Goal: Task Accomplishment & Management: Manage account settings

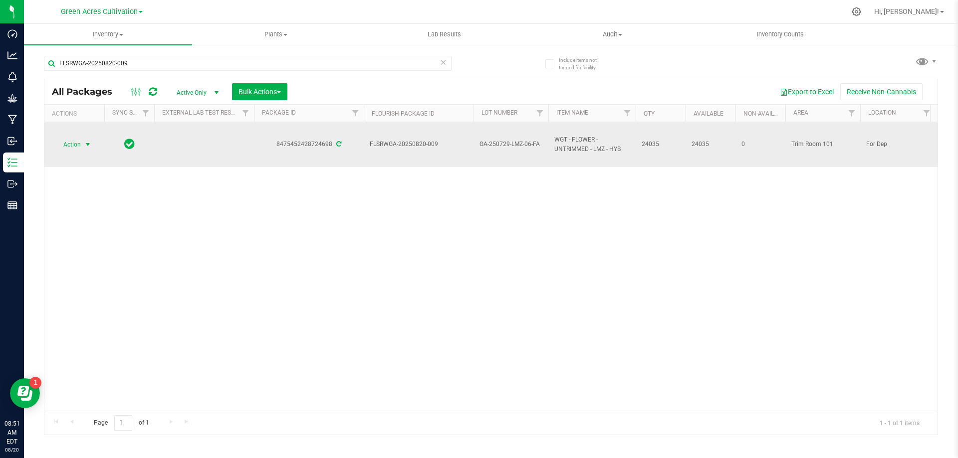
click at [88, 147] on span "select" at bounding box center [88, 145] width 8 height 8
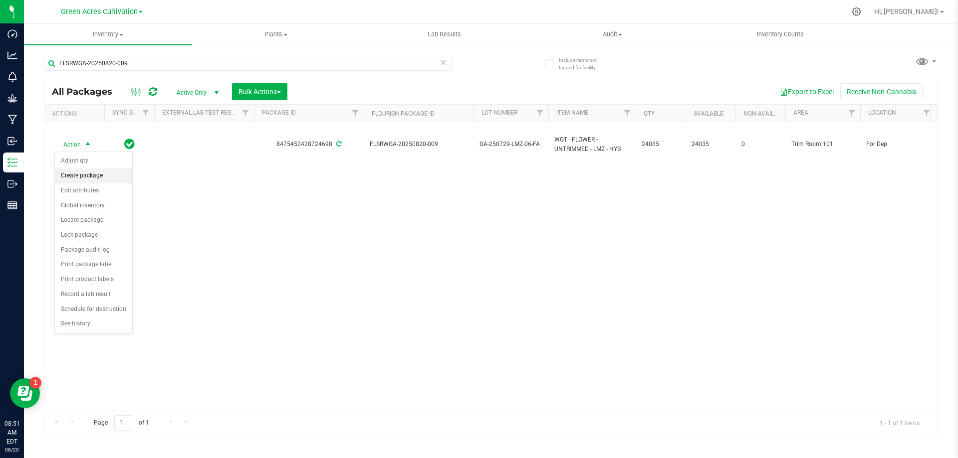
click at [88, 171] on li "Create package" at bounding box center [93, 176] width 77 height 15
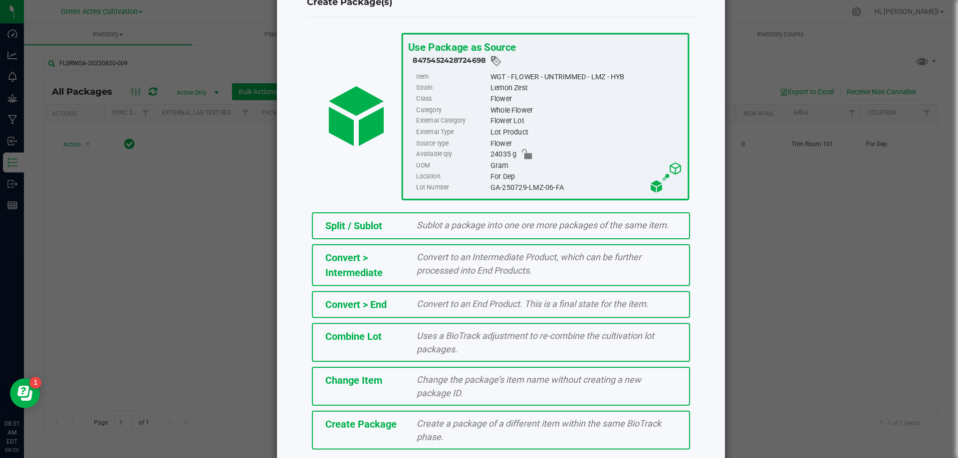
scroll to position [72, 0]
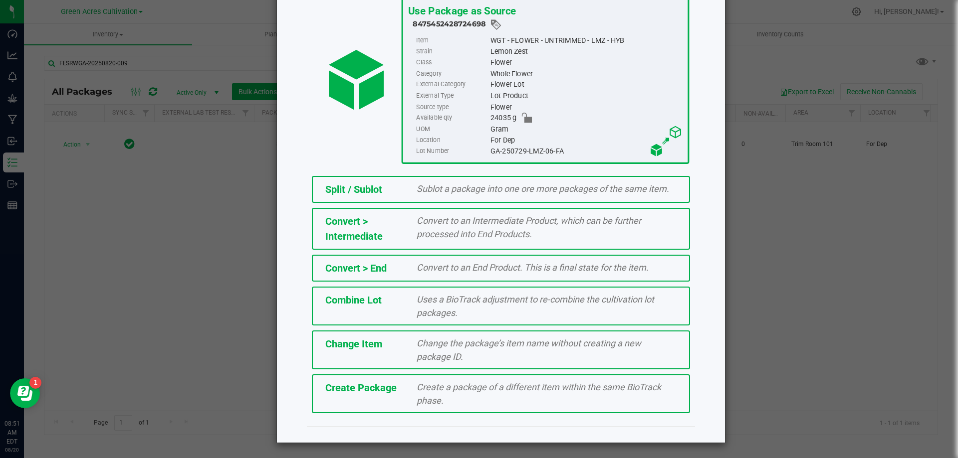
click at [521, 386] on span "Create a package of a different item within the same BioTrack phase." at bounding box center [538, 394] width 244 height 24
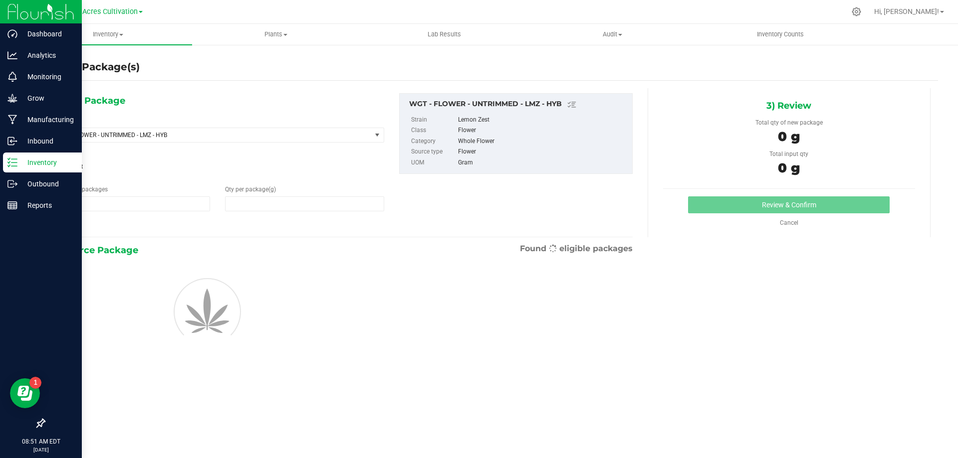
type input "1"
type input "0.0000"
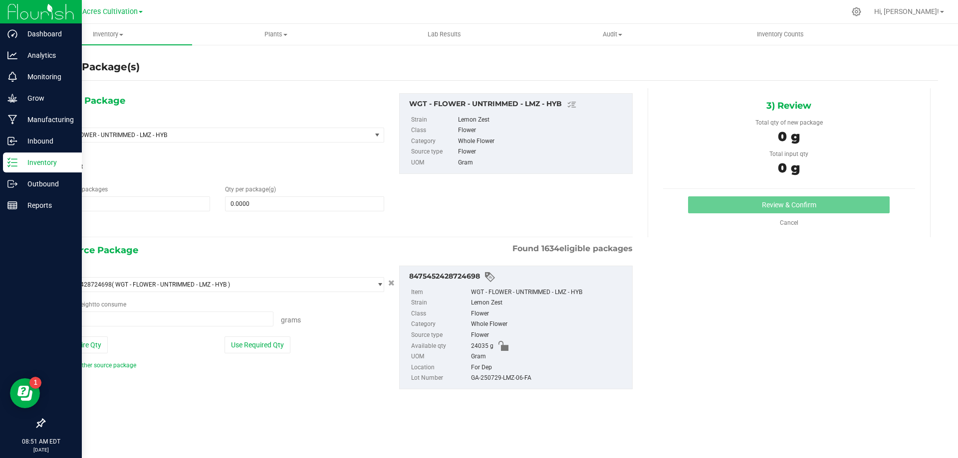
type input "0.0000 g"
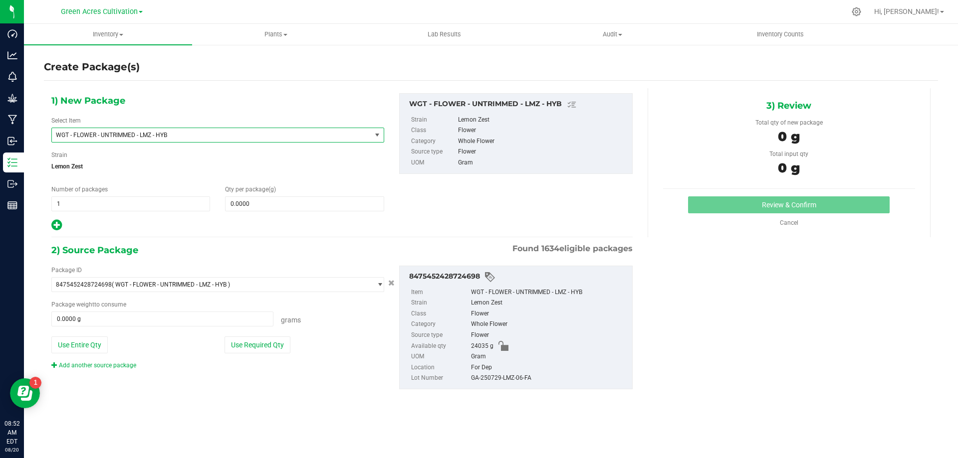
click at [208, 131] on span "WGT - FLOWER - UNTRIMMED - LMZ - HYB" at bounding box center [211, 135] width 319 height 14
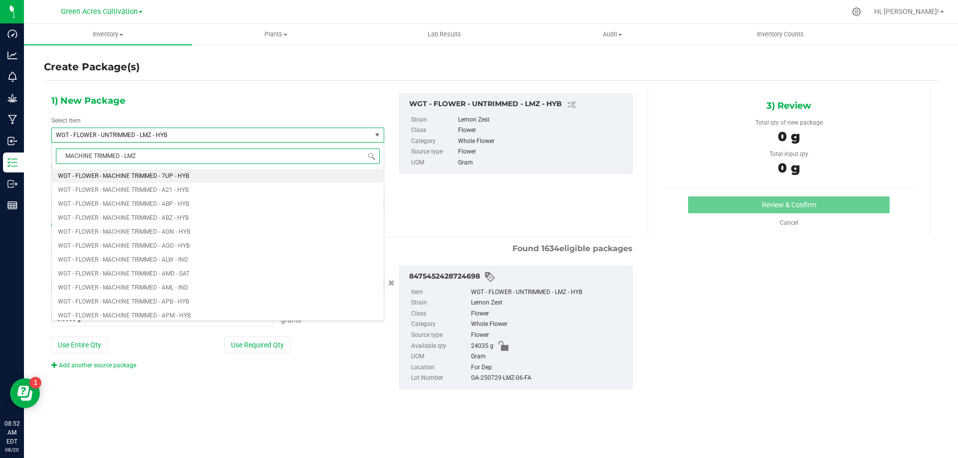
type input "MACHINE TRIMMED - LMZ"
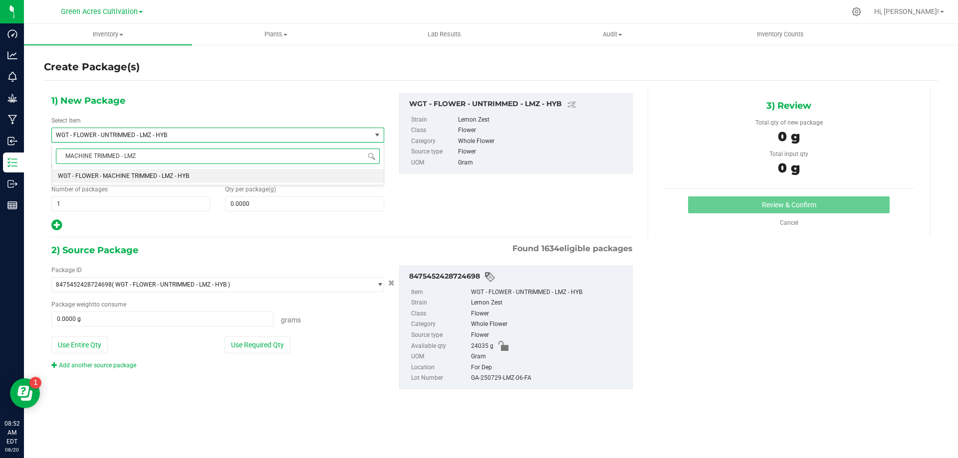
click at [255, 173] on li "WGT - FLOWER - MACHINE TRIMMED - LMZ - HYB" at bounding box center [218, 176] width 332 height 14
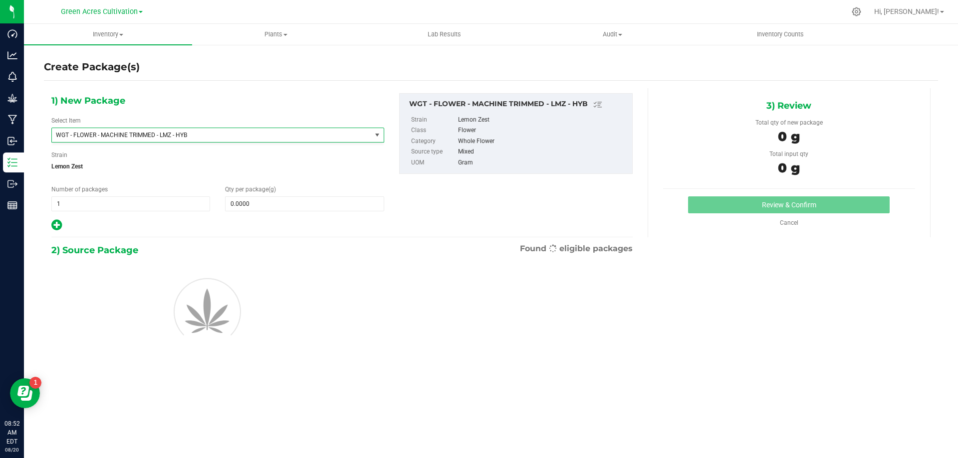
type input "0.0000"
click at [274, 209] on span at bounding box center [304, 204] width 159 height 15
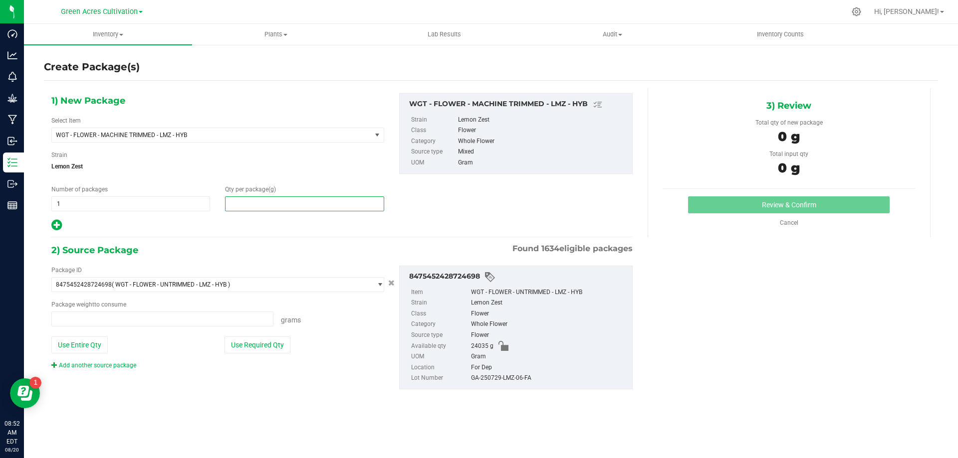
type input "0.0000 g"
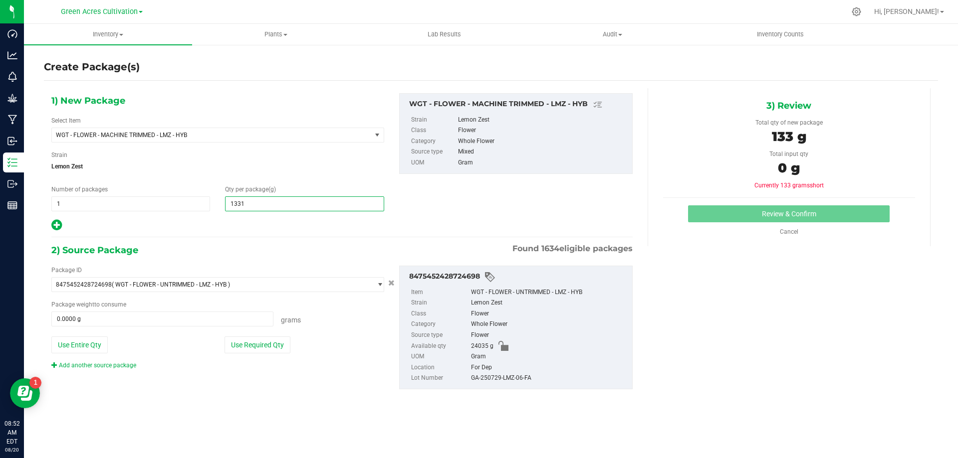
type input "13310"
type input "13,310.0000"
click at [277, 329] on div "Package ID 8475452428724698 ( WGT - FLOWER - UNTRIMMED - LMZ - HYB ) 0004193013…" at bounding box center [218, 318] width 348 height 104
click at [276, 344] on button "Use Required Qty" at bounding box center [257, 345] width 66 height 17
type input "13310.0000 g"
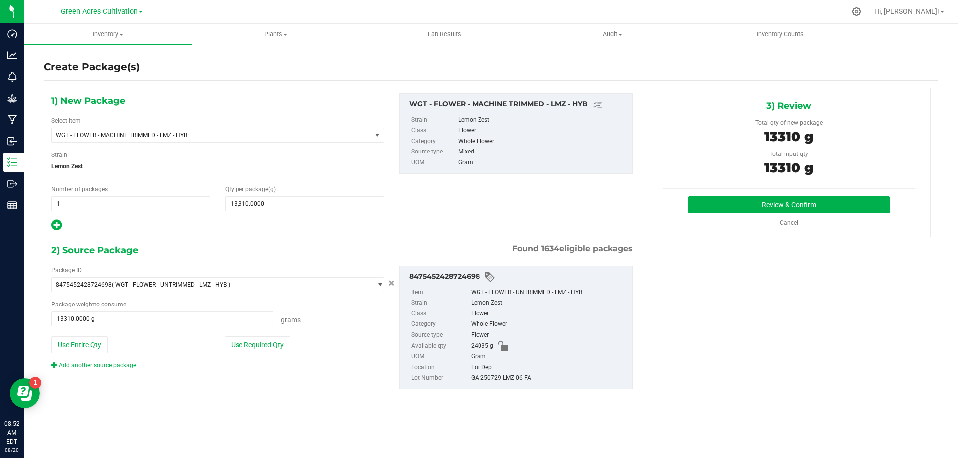
click at [534, 382] on div "GA-250729-LMZ-06-FA" at bounding box center [549, 378] width 156 height 11
copy div "GA-250729-LMZ-06-FA"
click at [727, 213] on button "Review & Confirm" at bounding box center [789, 205] width 202 height 17
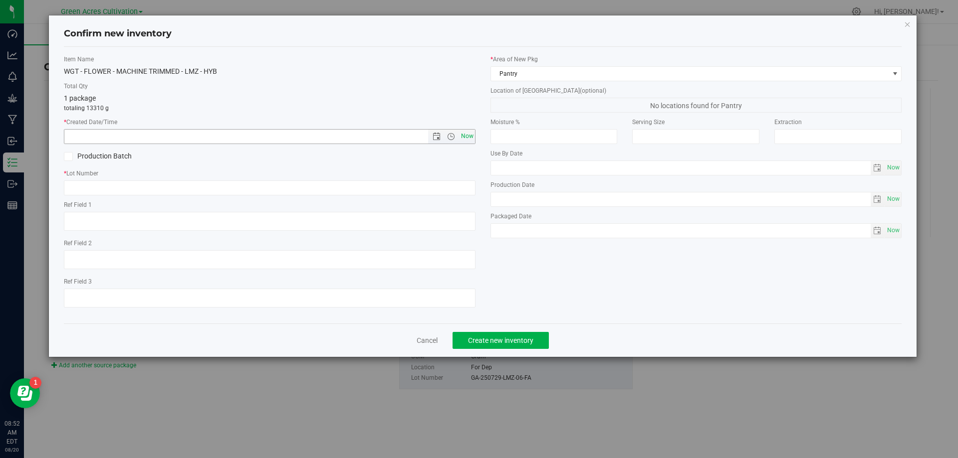
click at [462, 138] on span "Now" at bounding box center [466, 136] width 17 height 14
type input "[DATE] 8:52 AM"
click at [458, 202] on label "Ref Field 1" at bounding box center [270, 205] width 412 height 9
click at [460, 190] on input "text" at bounding box center [270, 188] width 412 height 15
paste input "GA-250729-LMZ-06-FA"
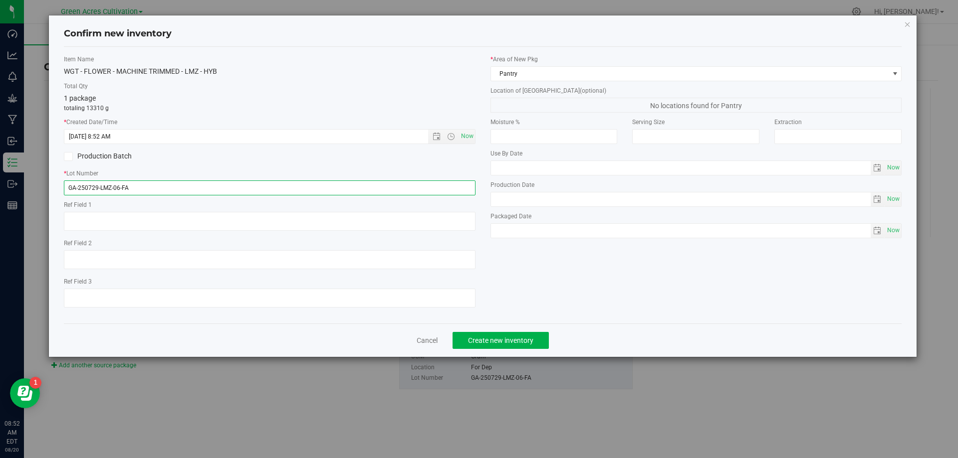
type input "GA-250729-LMZ-06-FA"
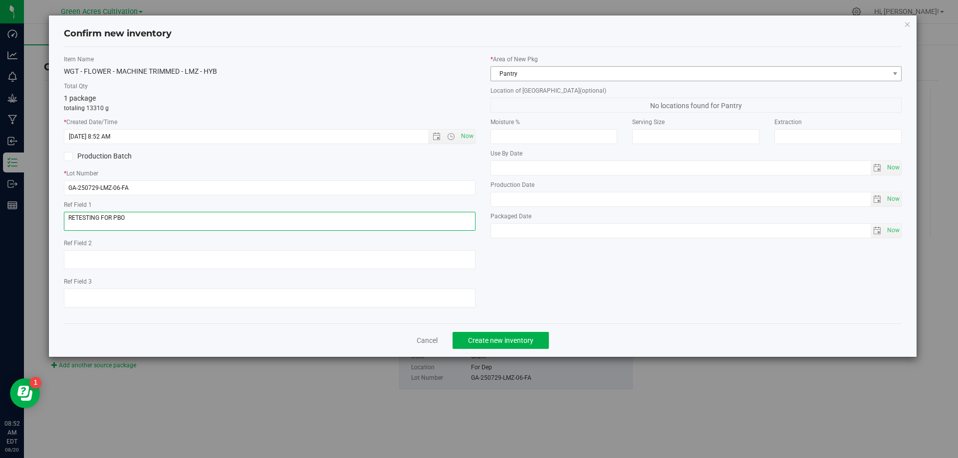
type textarea "RETESTING FOR PBO"
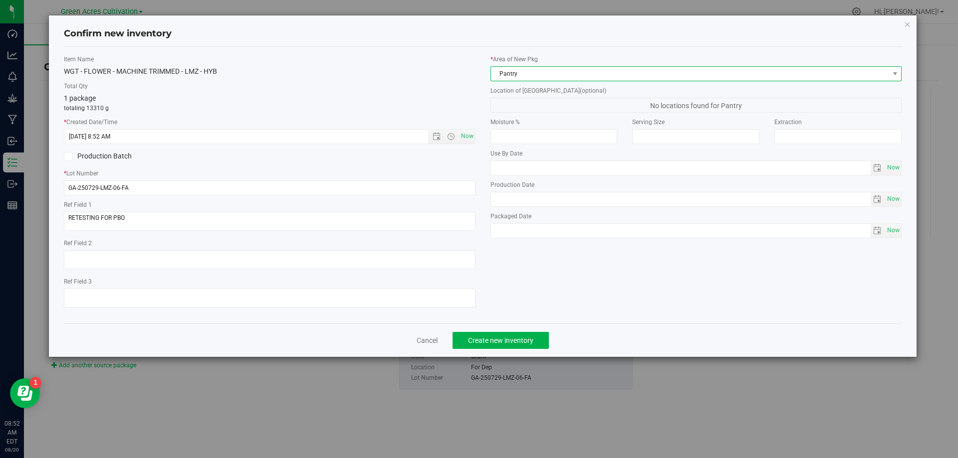
click at [685, 74] on span "Pantry" at bounding box center [690, 74] width 398 height 14
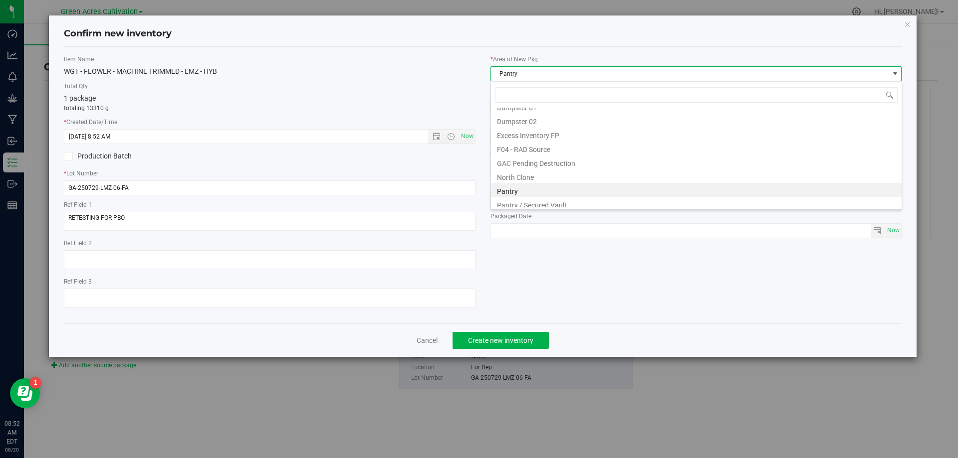
scroll to position [138, 0]
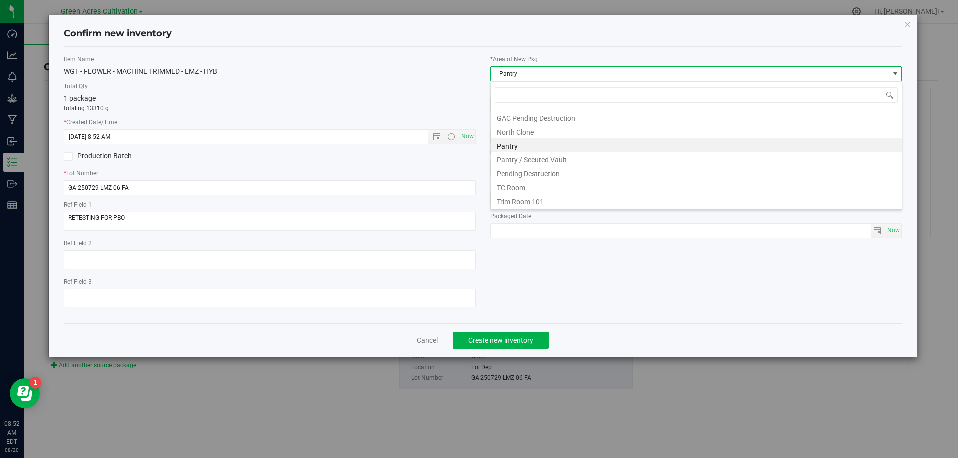
click at [544, 212] on label "Packaged Date" at bounding box center [696, 216] width 412 height 9
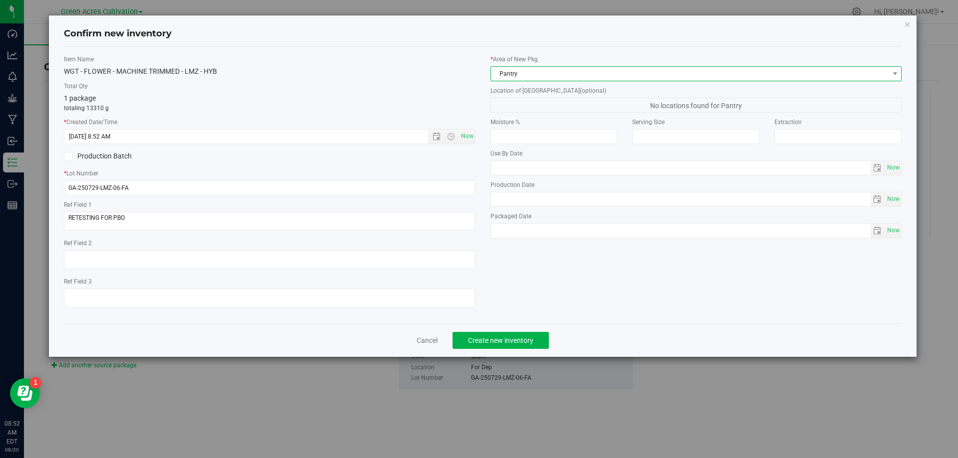
click at [580, 69] on span "Pantry" at bounding box center [690, 74] width 398 height 14
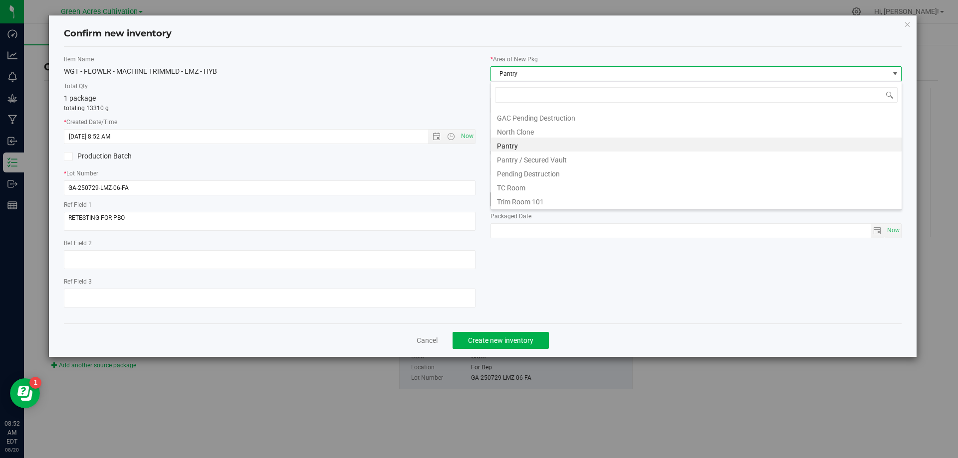
drag, startPoint x: 534, startPoint y: 200, endPoint x: 532, endPoint y: 194, distance: 5.8
click at [534, 200] on li "Trim Room 101" at bounding box center [696, 201] width 411 height 14
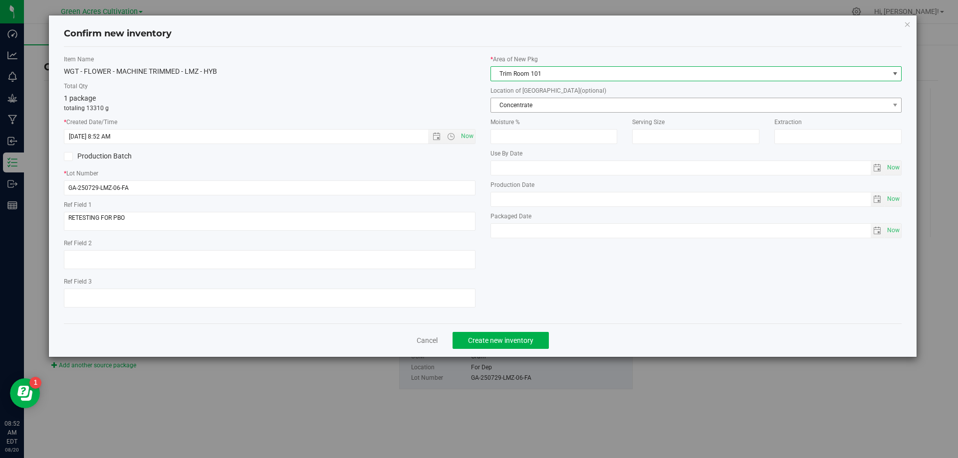
click at [543, 107] on span "Concentrate" at bounding box center [690, 105] width 398 height 14
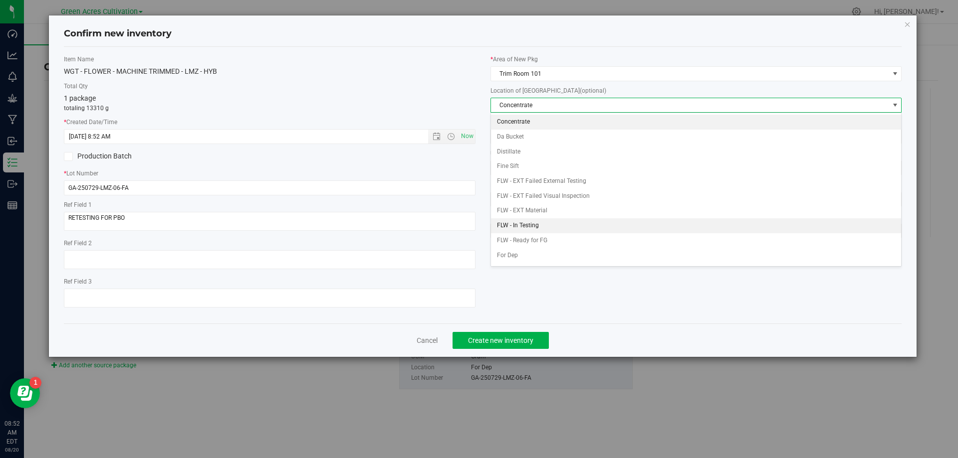
click at [538, 224] on li "FLW - In Testing" at bounding box center [696, 225] width 411 height 15
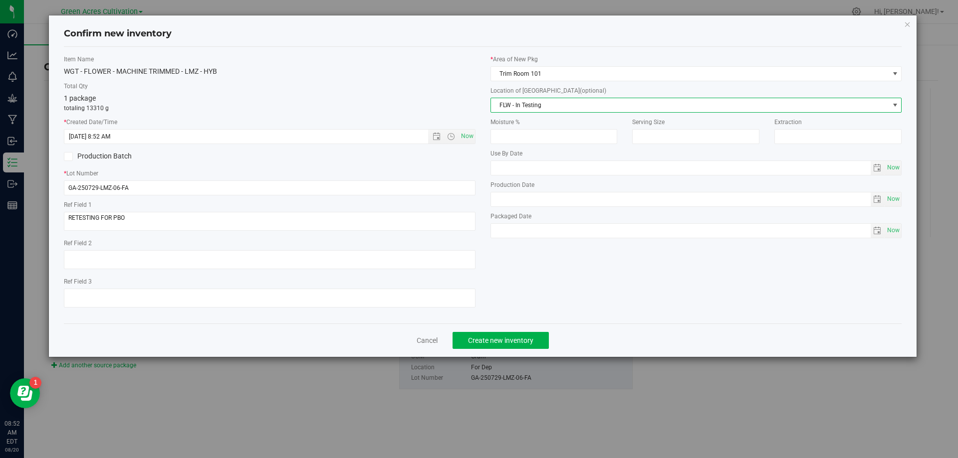
drag, startPoint x: 519, startPoint y: 358, endPoint x: 522, endPoint y: 351, distance: 7.4
click at [519, 358] on div "Confirm new inventory Item Name WGT - FLOWER - MACHINE TRIMMED - LMZ - HYB Tota…" at bounding box center [482, 229] width 965 height 458
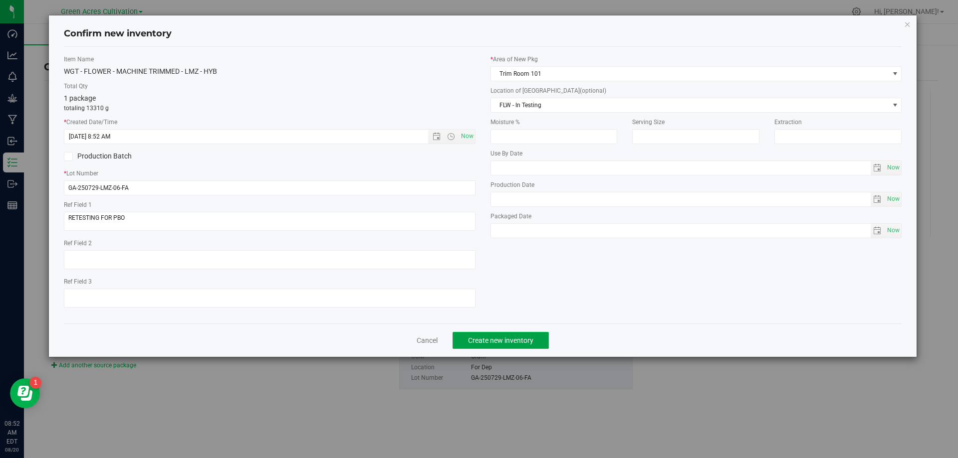
click at [525, 339] on span "Create new inventory" at bounding box center [500, 341] width 65 height 8
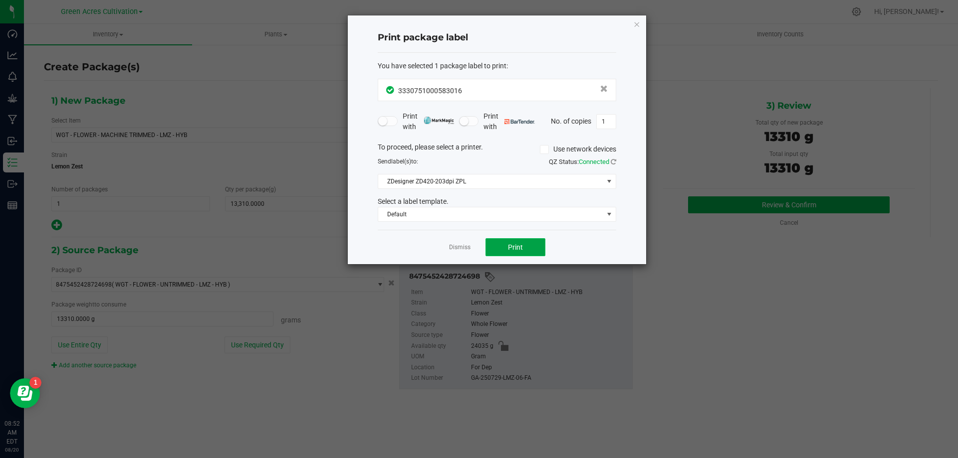
click at [512, 252] on button "Print" at bounding box center [515, 247] width 60 height 18
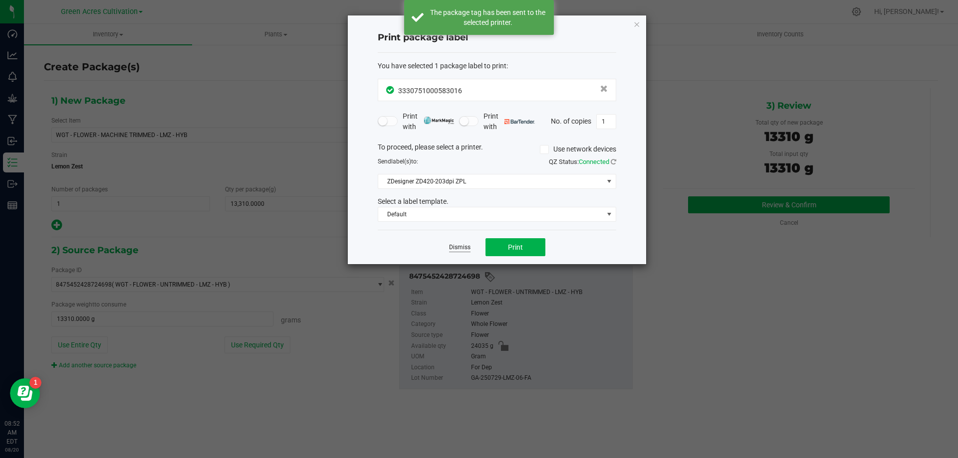
click at [463, 251] on link "Dismiss" at bounding box center [459, 247] width 21 height 8
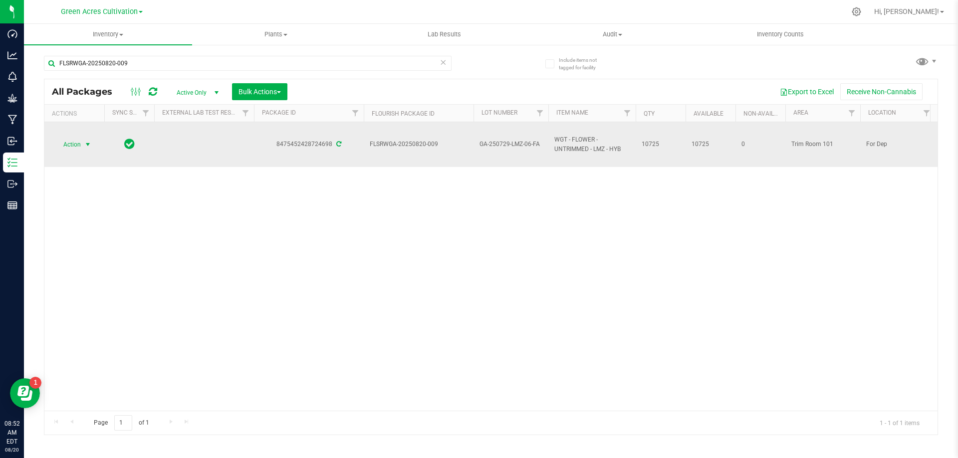
click at [63, 140] on span "Action" at bounding box center [67, 145] width 27 height 14
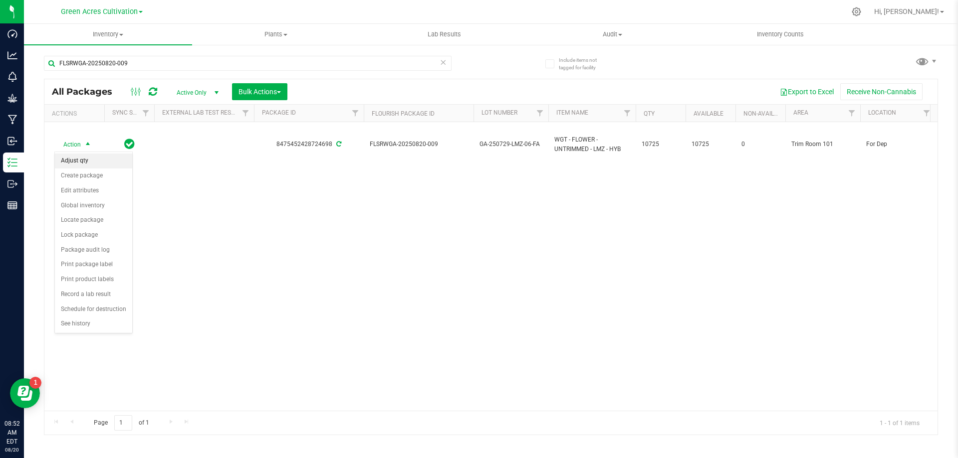
click at [87, 168] on li "Adjust qty" at bounding box center [93, 161] width 77 height 15
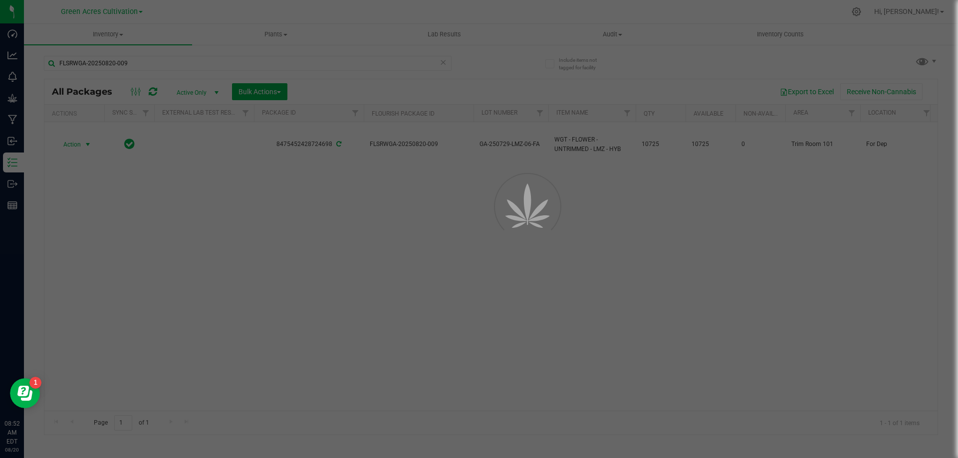
click at [87, 168] on body "Dashboard Analytics Monitoring Grow Manufacturing Inbound Inventory Outbound Re…" at bounding box center [479, 229] width 958 height 458
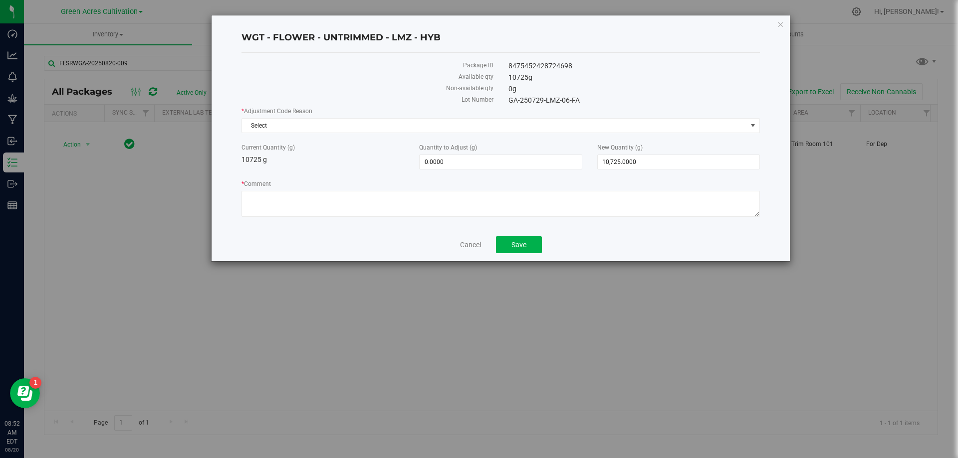
click at [785, 27] on div "WGT - FLOWER - UNTRIMMED - LMZ - HYB Package ID 8475452428724698 Available qty …" at bounding box center [500, 138] width 578 height 246
click at [475, 243] on link "Cancel" at bounding box center [470, 245] width 21 height 10
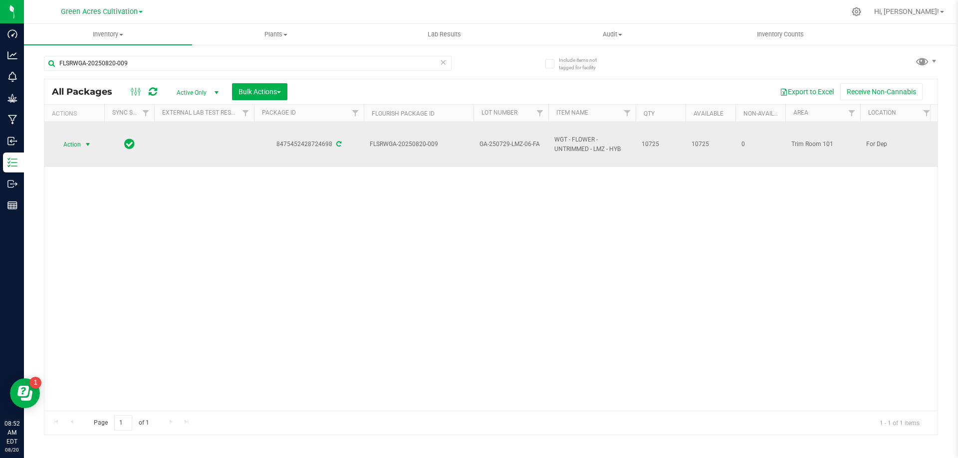
click at [76, 139] on span "Action" at bounding box center [67, 145] width 27 height 14
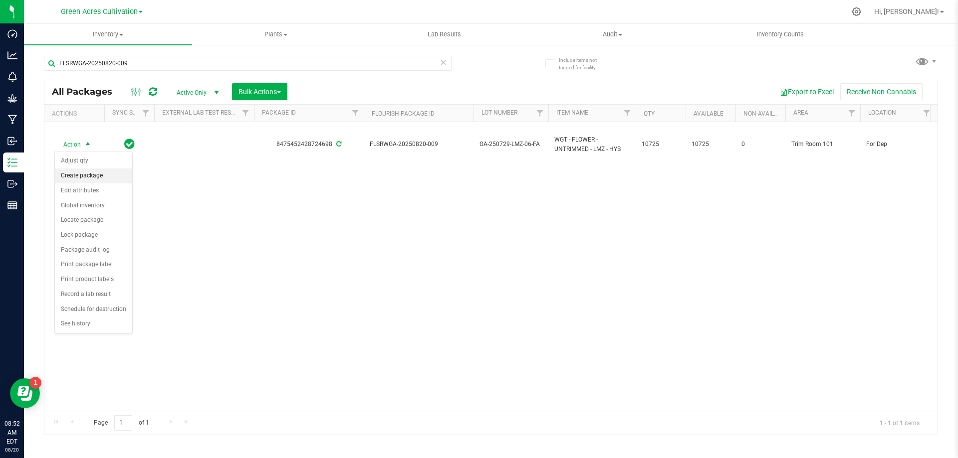
click at [85, 173] on li "Create package" at bounding box center [93, 176] width 77 height 15
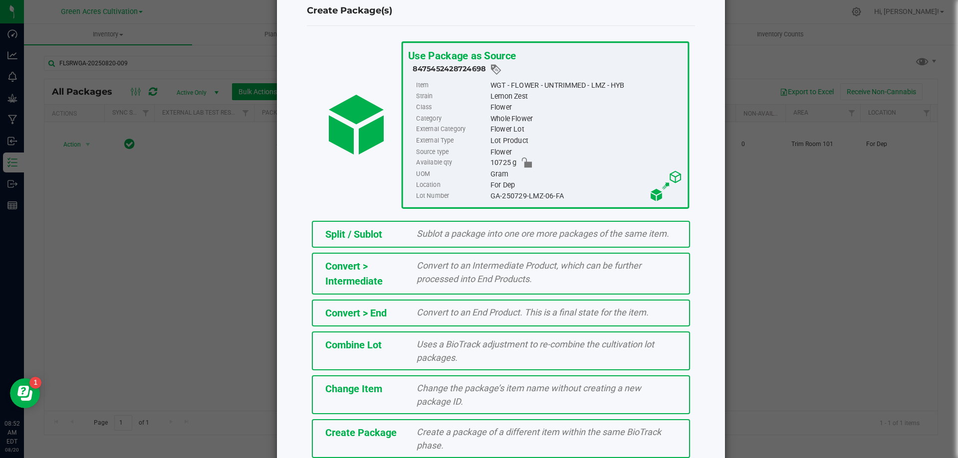
scroll to position [72, 0]
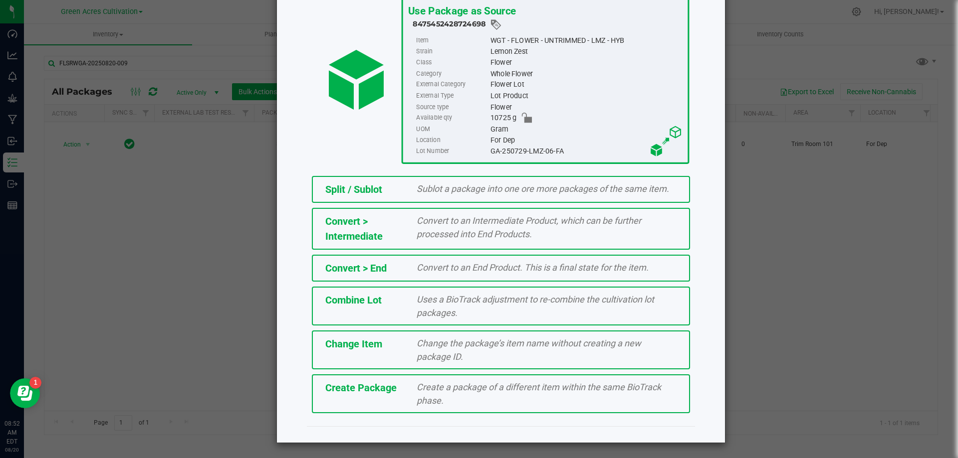
click at [401, 391] on div "Create Package" at bounding box center [364, 388] width 92 height 15
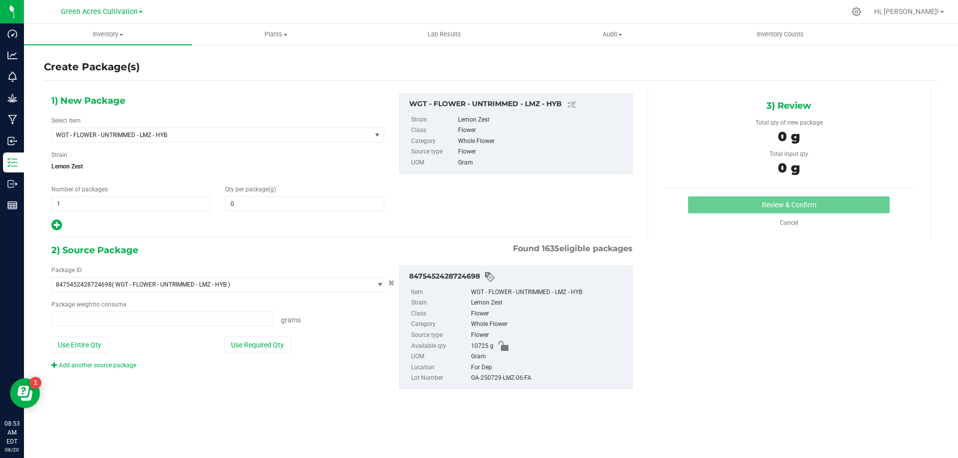
type input "0.0000"
type input "0.0000 g"
click at [344, 128] on span "WGT - FLOWER - UNTRIMMED - LMZ - HYB" at bounding box center [211, 135] width 319 height 14
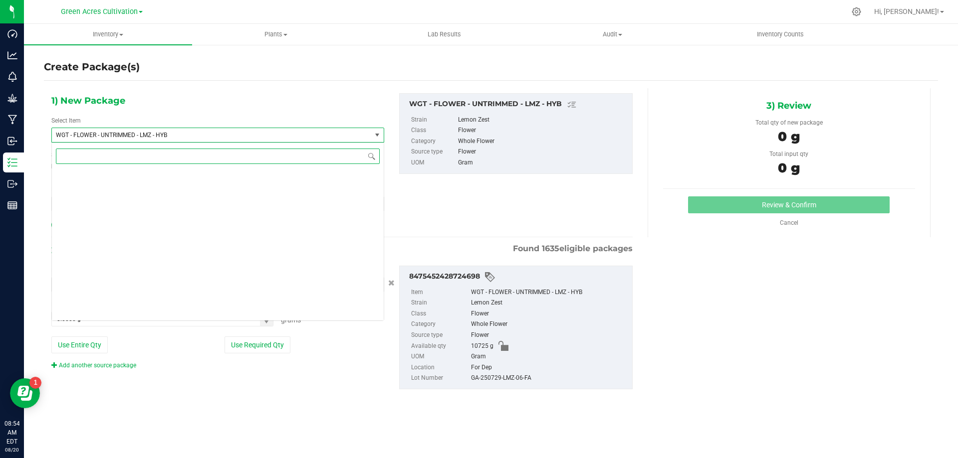
scroll to position [208630, 0]
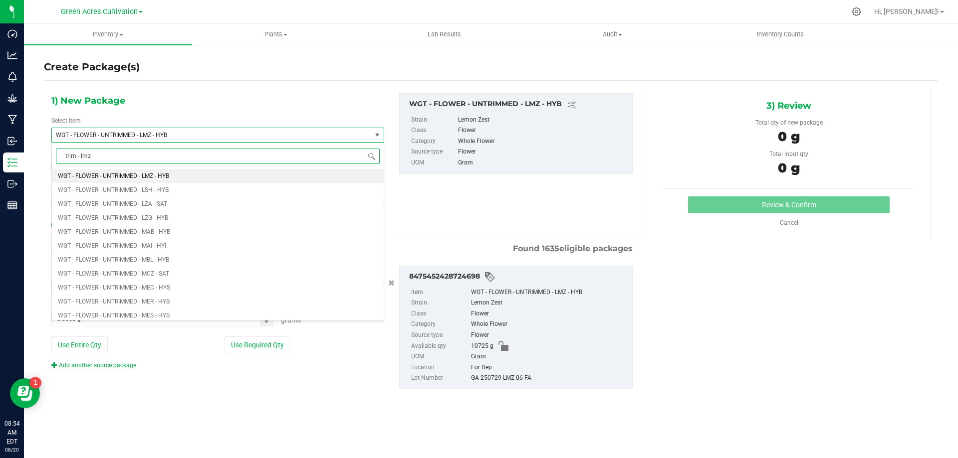
type input "trim - lmz"
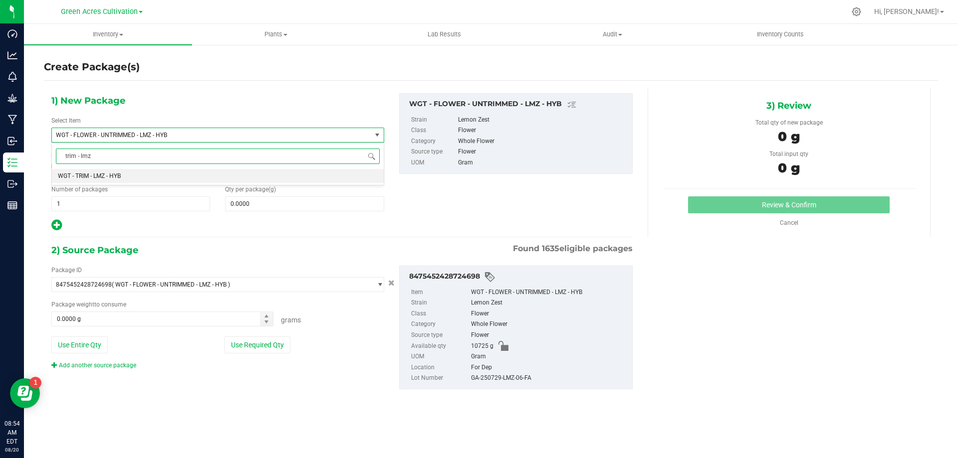
click at [322, 180] on li "WGT - TRIM - LMZ - HYB" at bounding box center [218, 176] width 332 height 14
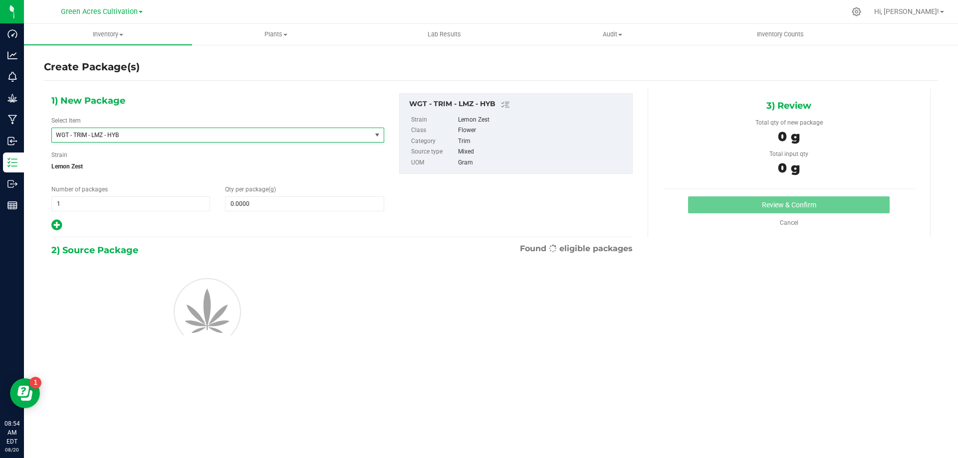
type input "0.0000"
click at [322, 204] on span at bounding box center [304, 204] width 159 height 15
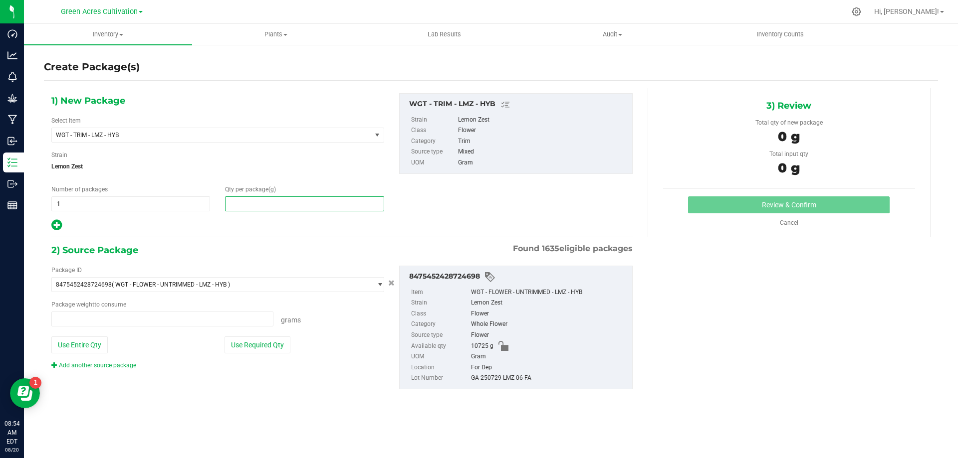
type input "0.0000 g"
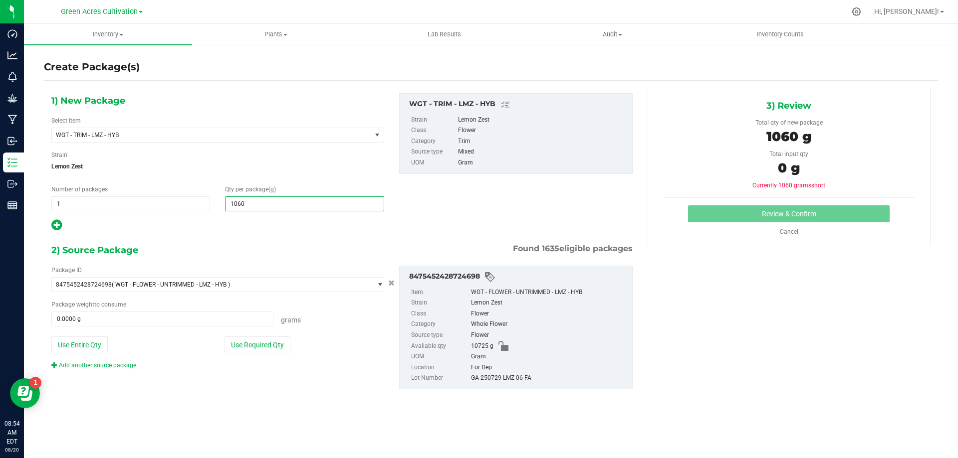
type input "10605"
type input "10,605.0000"
click at [272, 345] on button "Use Required Qty" at bounding box center [257, 345] width 66 height 17
type input "10605.0000 g"
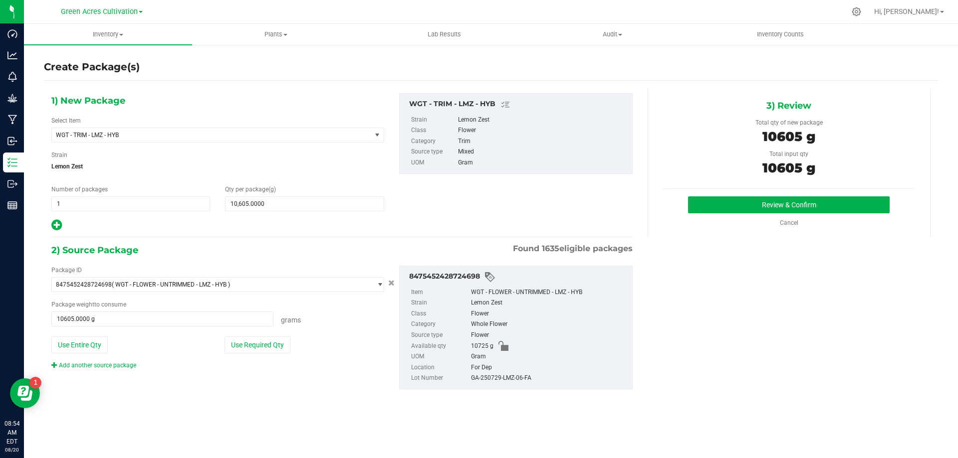
click at [487, 383] on div "GA-250729-LMZ-06-FA" at bounding box center [549, 378] width 156 height 11
copy div "GA-250729-LMZ-06-FA"
click at [739, 213] on div "Review & Confirm Cancel" at bounding box center [789, 212] width 252 height 31
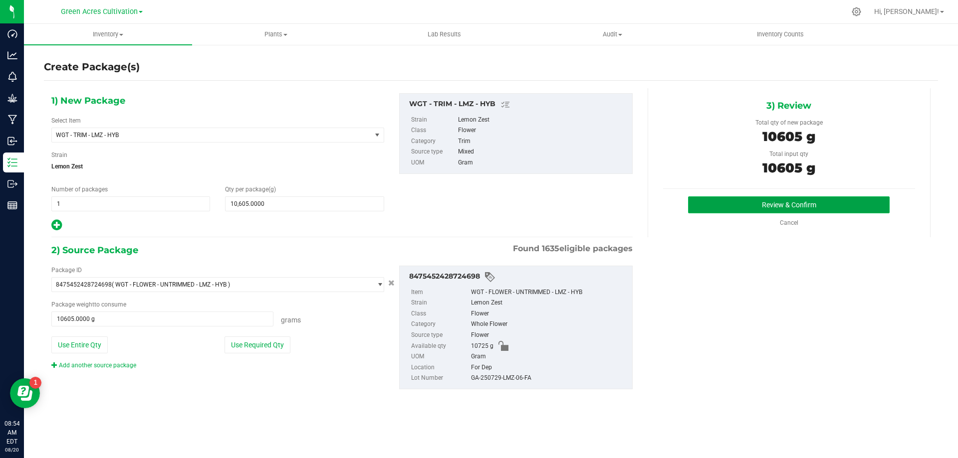
click at [729, 203] on button "Review & Confirm" at bounding box center [789, 205] width 202 height 17
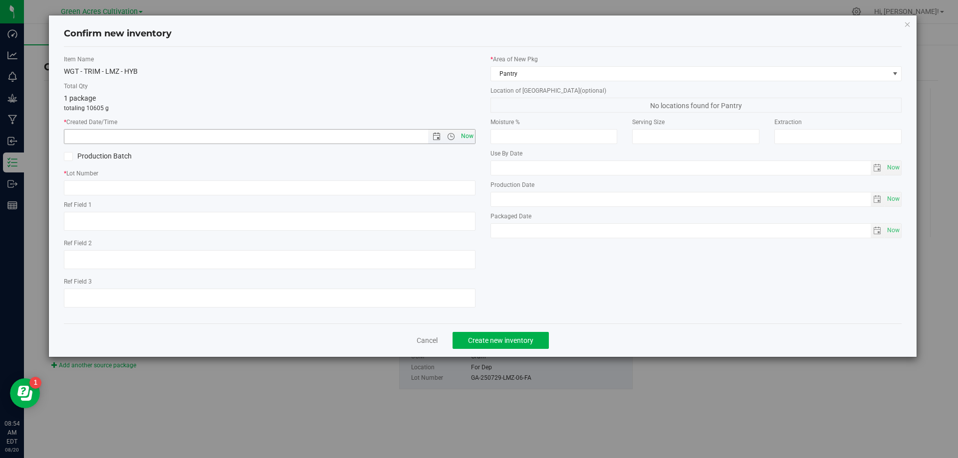
click at [465, 134] on span "Now" at bounding box center [466, 136] width 17 height 14
type input "[DATE] 8:54 AM"
click at [458, 189] on input "text" at bounding box center [270, 188] width 412 height 15
paste input "GA-250729-LMZ-06-FA"
type input "GA-250729-LMZ-06-TB"
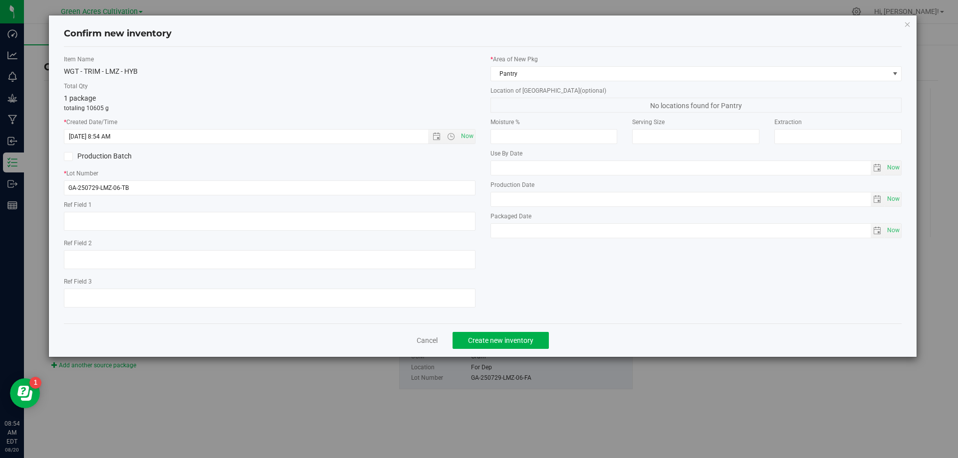
click at [503, 84] on div "* Area of [GEOGRAPHIC_DATA] Pantry Location of [GEOGRAPHIC_DATA] (optional) No …" at bounding box center [696, 149] width 426 height 189
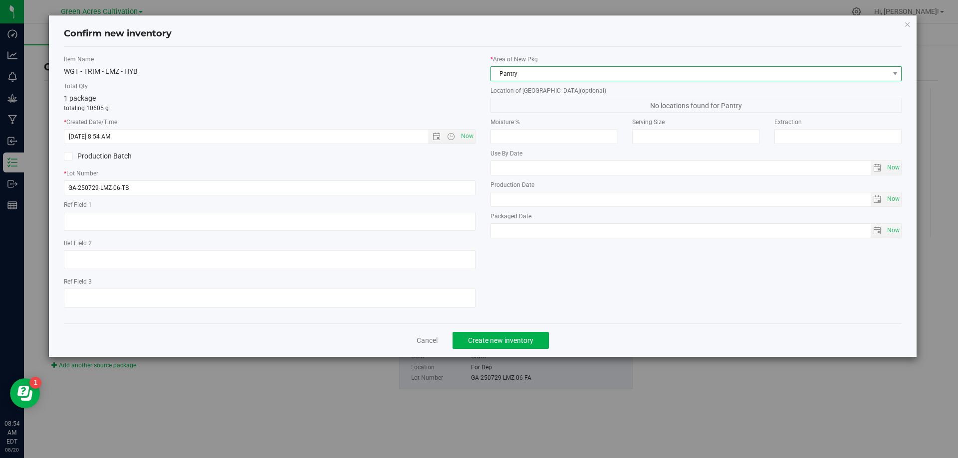
click at [511, 80] on span "Pantry" at bounding box center [690, 74] width 398 height 14
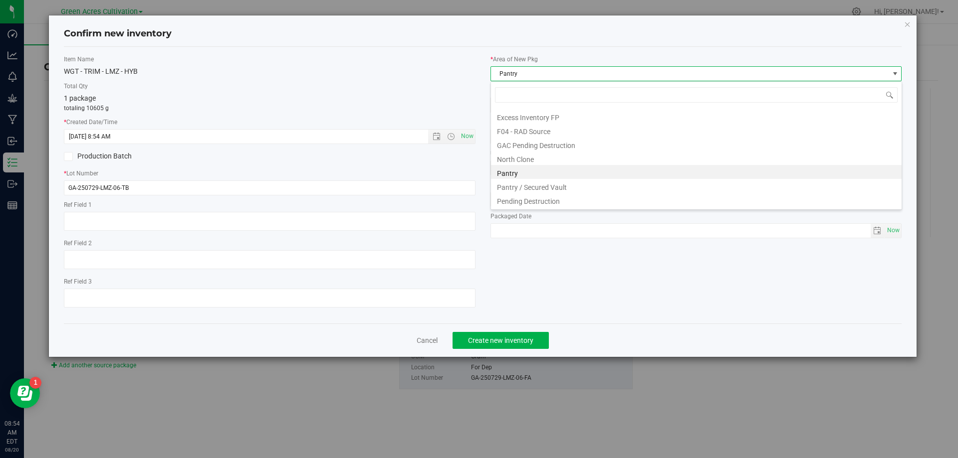
scroll to position [138, 0]
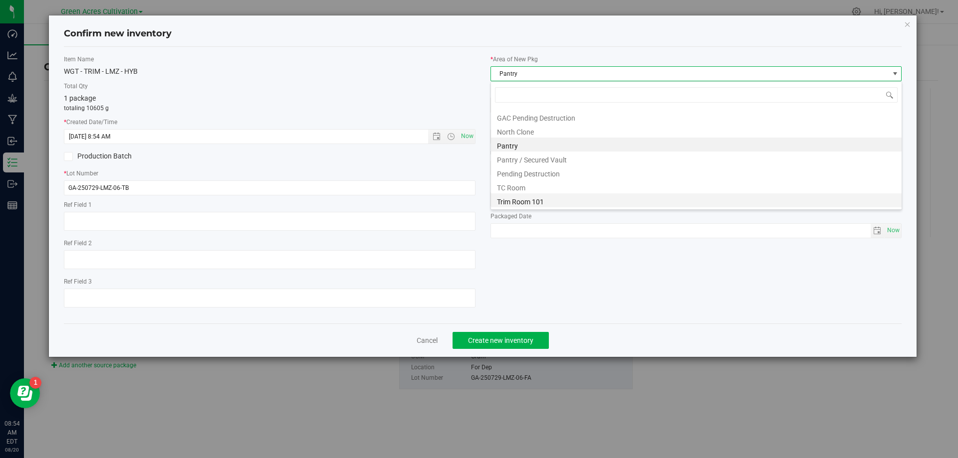
click at [513, 199] on li "Trim Room 101" at bounding box center [696, 201] width 411 height 14
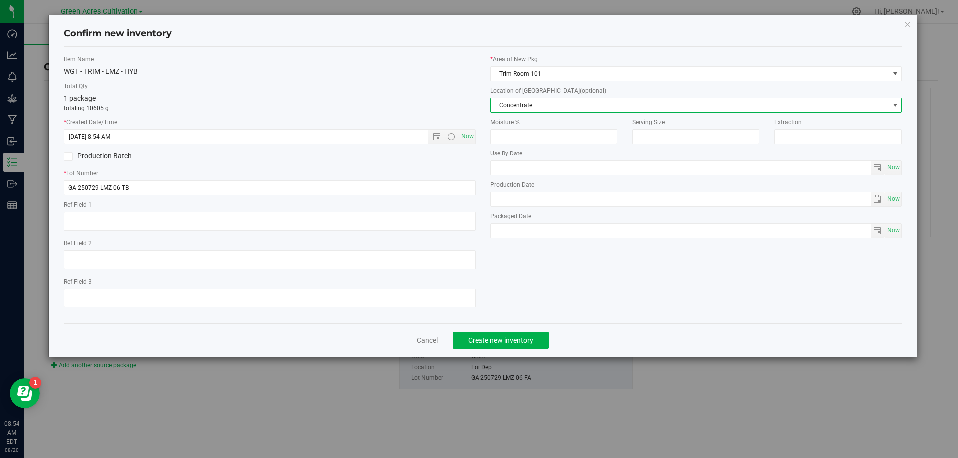
click at [549, 111] on span "Concentrate" at bounding box center [690, 105] width 398 height 14
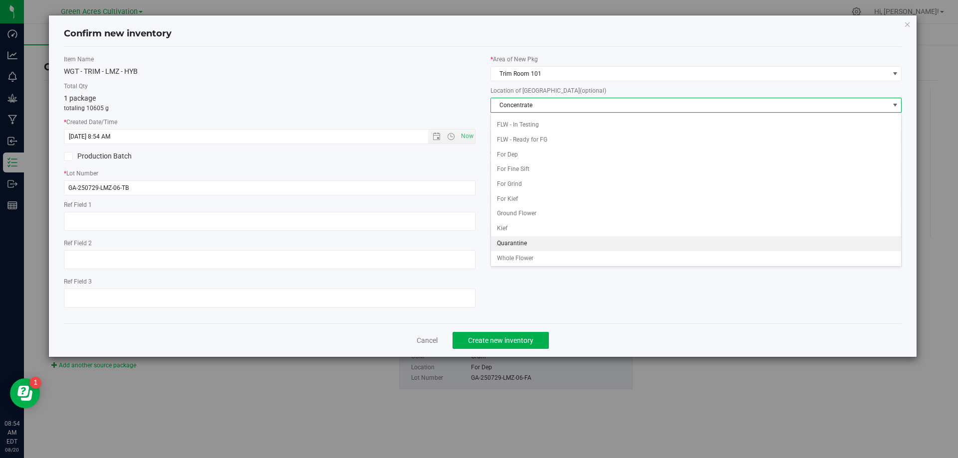
scroll to position [102, 0]
click at [518, 240] on li "Quarantine" at bounding box center [696, 242] width 411 height 15
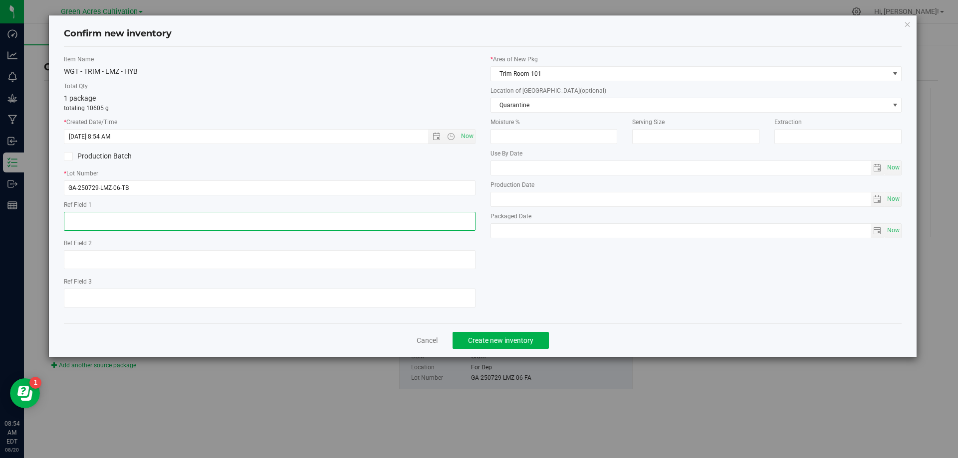
click at [251, 230] on textarea at bounding box center [270, 221] width 412 height 19
type textarea "4800 PBO"
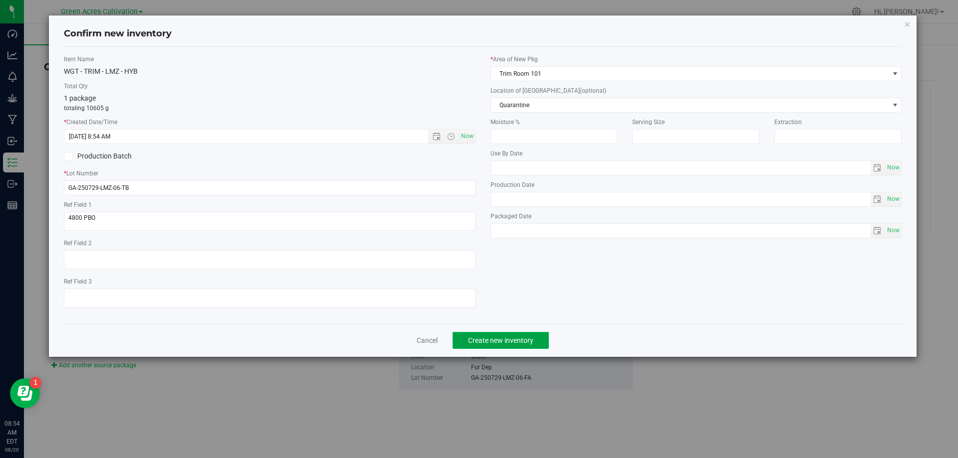
click at [510, 337] on span "Create new inventory" at bounding box center [500, 341] width 65 height 8
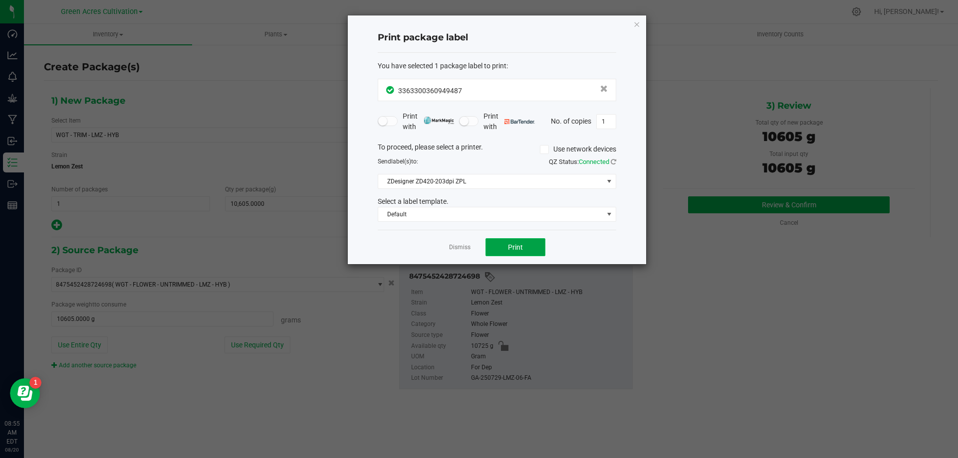
click at [502, 251] on button "Print" at bounding box center [515, 247] width 60 height 18
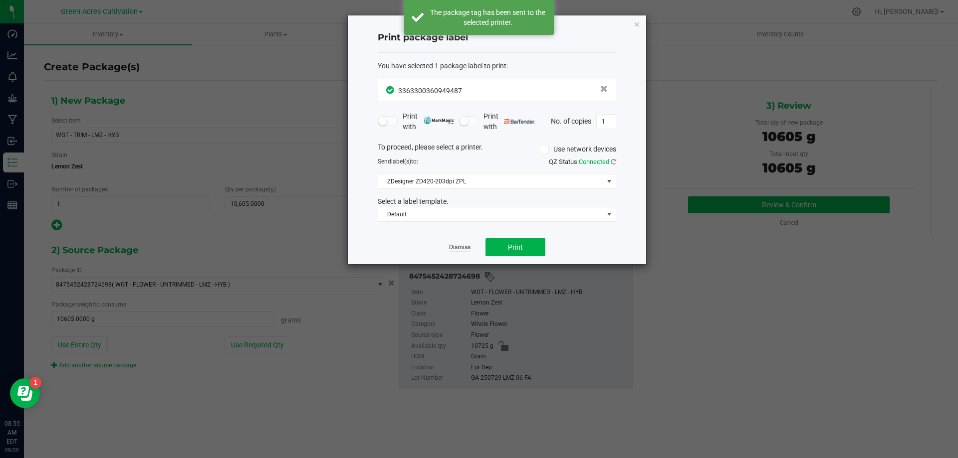
click at [466, 250] on link "Dismiss" at bounding box center [459, 247] width 21 height 8
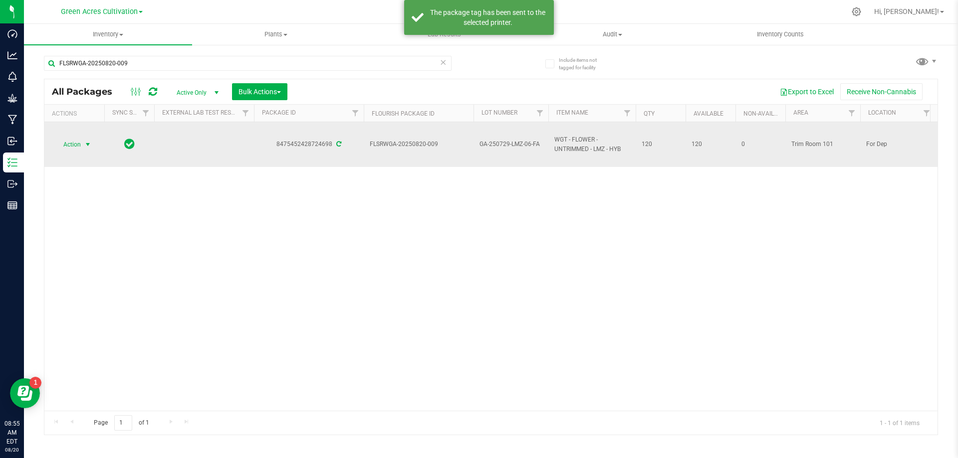
click at [78, 143] on span "Action" at bounding box center [67, 145] width 27 height 14
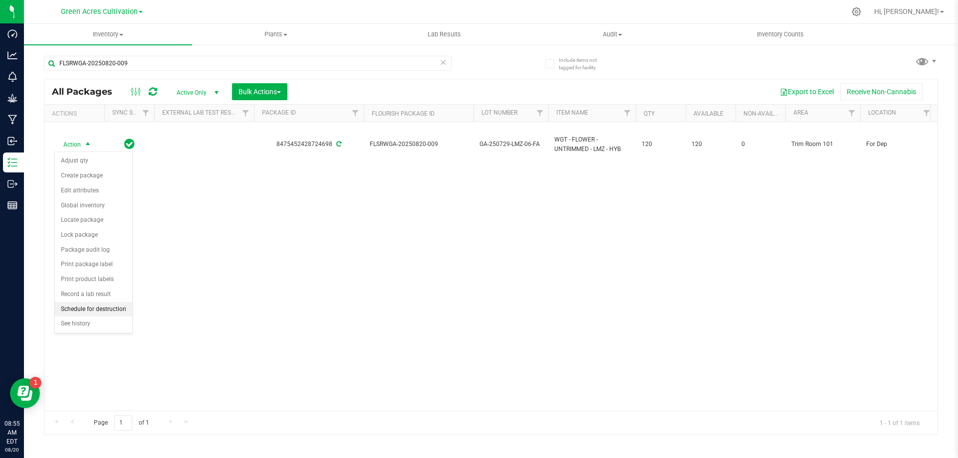
click at [96, 307] on li "Schedule for destruction" at bounding box center [93, 309] width 77 height 15
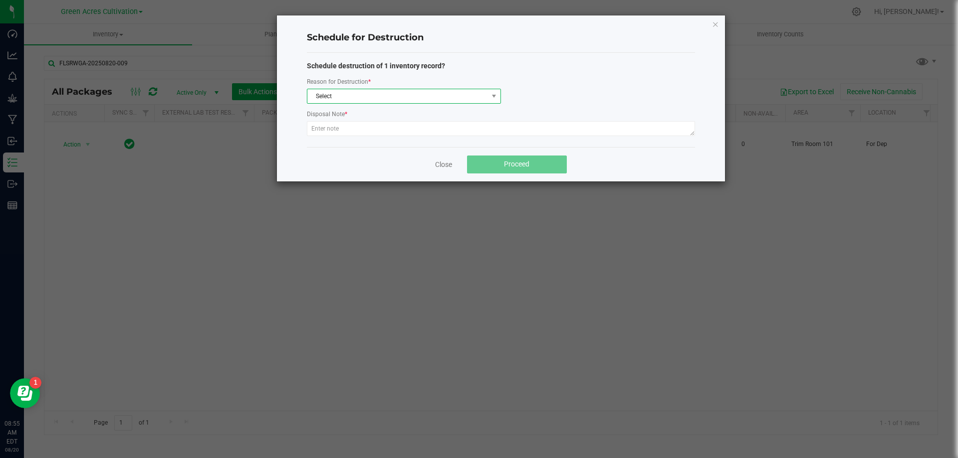
click at [351, 96] on span "Select" at bounding box center [397, 96] width 181 height 14
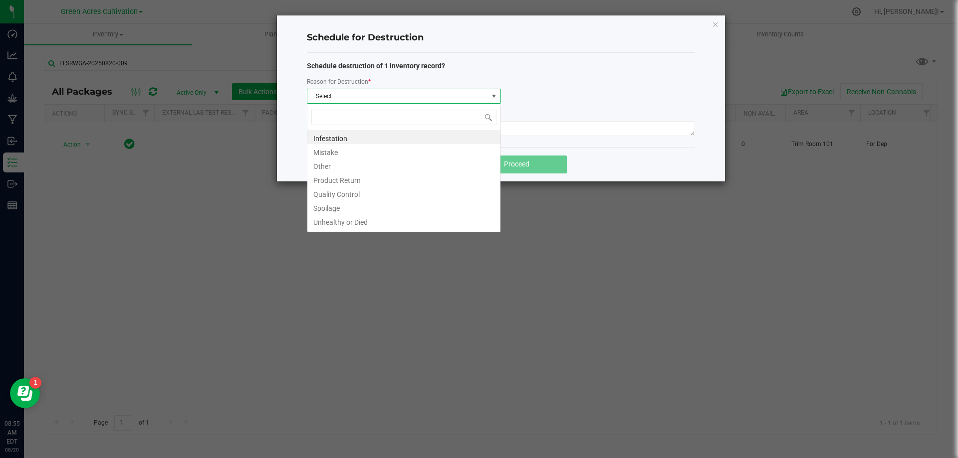
scroll to position [15, 194]
type input "W"
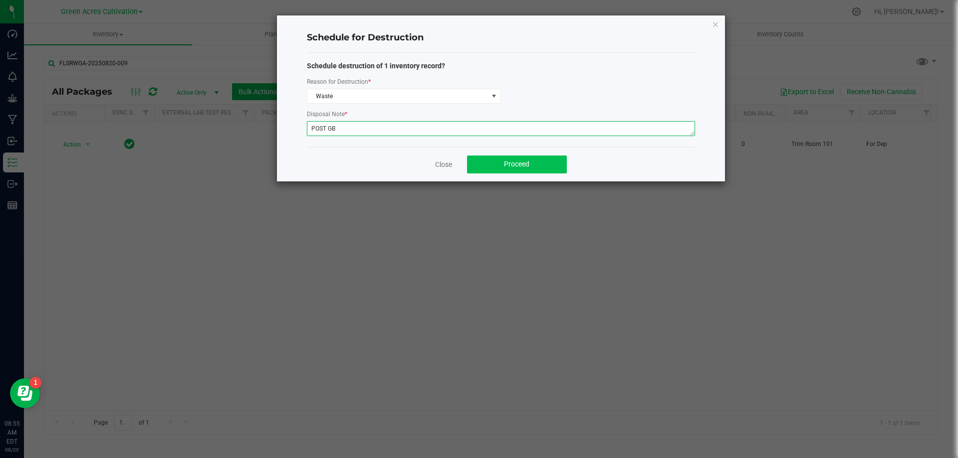
type textarea "POST GB"
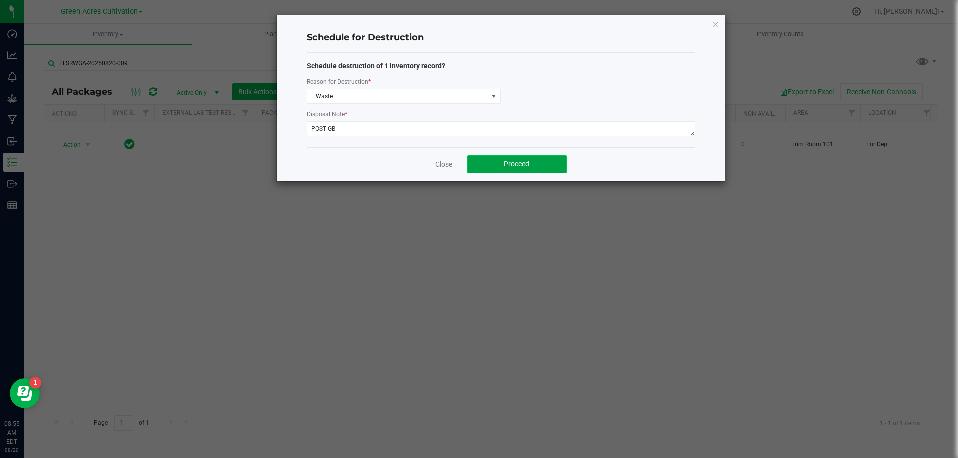
click at [487, 170] on button "Proceed" at bounding box center [517, 165] width 100 height 18
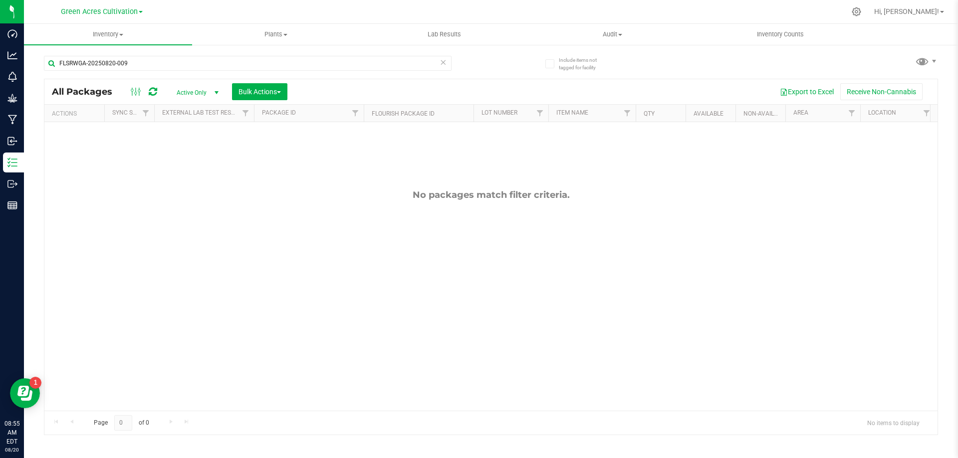
click at [442, 64] on icon at bounding box center [442, 62] width 7 height 12
